Goal: Register for event/course

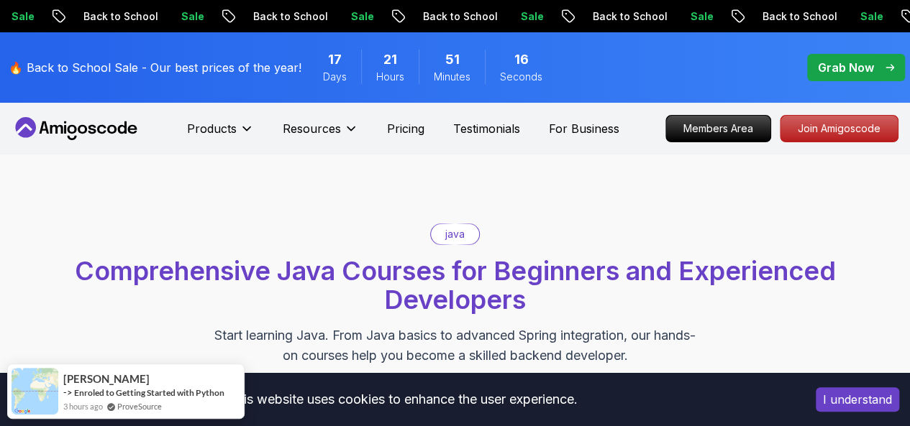
click at [871, 389] on button "I understand" at bounding box center [856, 400] width 83 height 24
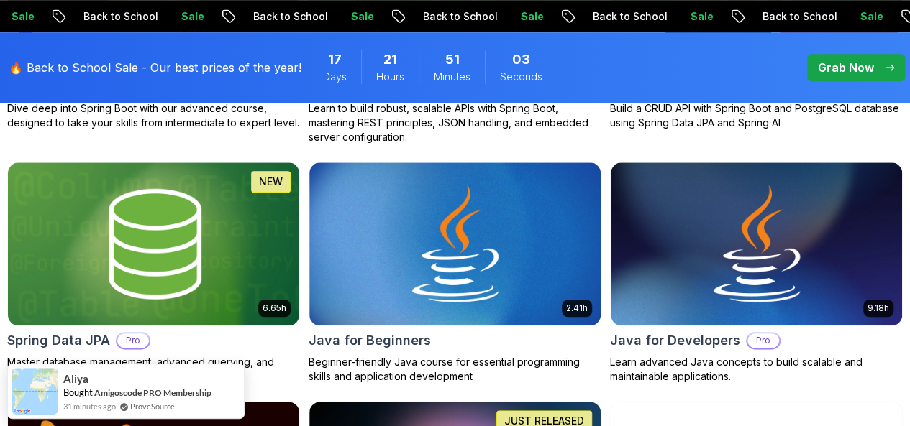
scroll to position [688, 0]
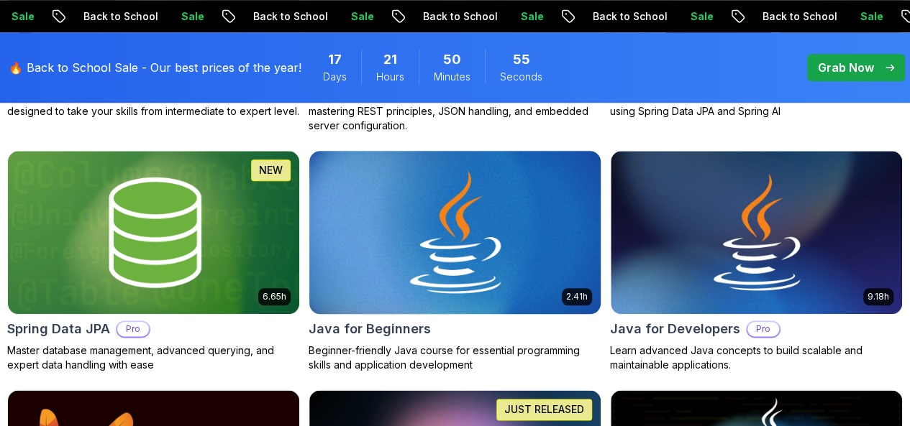
click at [431, 319] on h2 "Java for Beginners" at bounding box center [369, 329] width 122 height 20
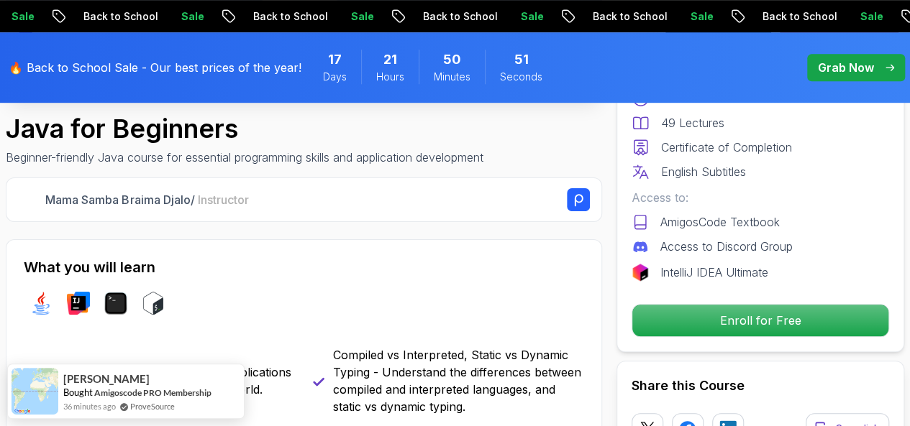
scroll to position [446, 0]
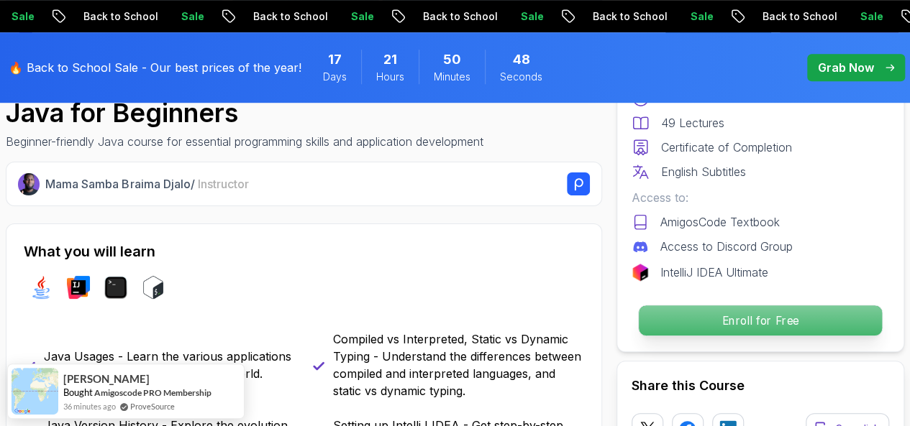
click at [784, 324] on p "Enroll for Free" at bounding box center [760, 321] width 243 height 30
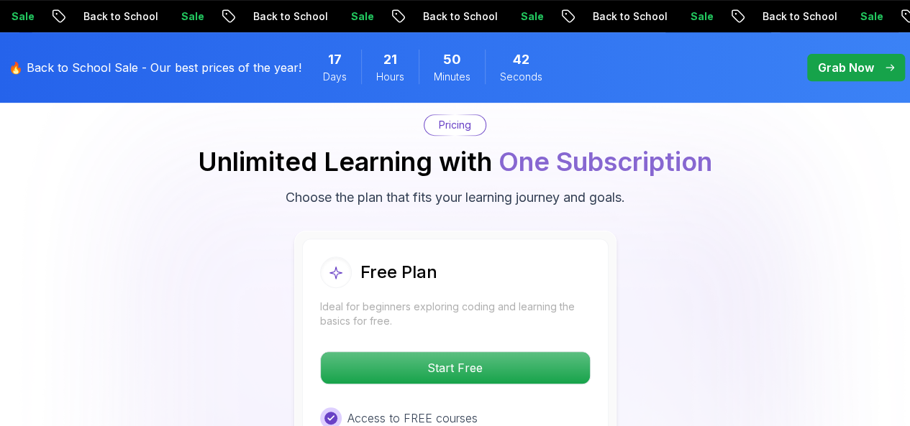
scroll to position [2980, 0]
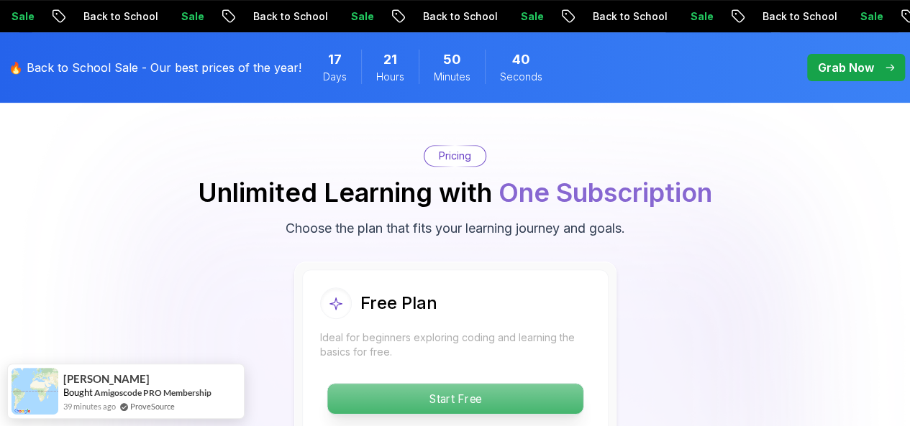
click at [529, 384] on p "Start Free" at bounding box center [454, 399] width 255 height 30
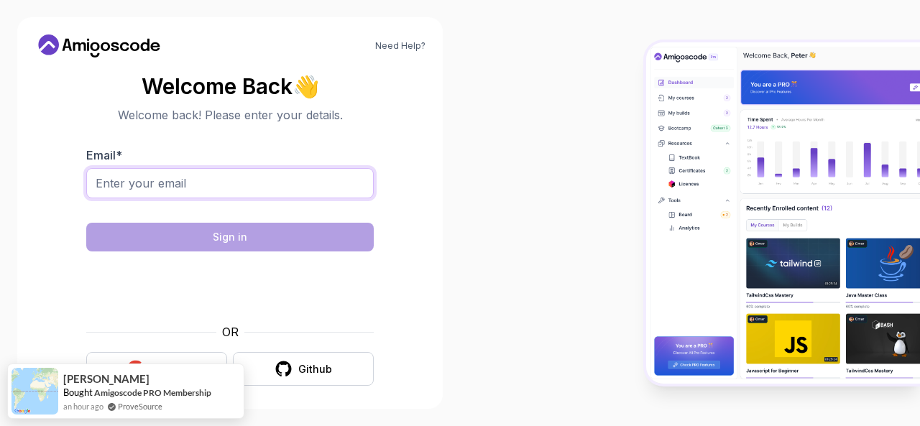
click at [326, 170] on input "Email *" at bounding box center [230, 183] width 288 height 30
type input "[EMAIL_ADDRESS][DOMAIN_NAME]"
